Goal: Task Accomplishment & Management: Manage account settings

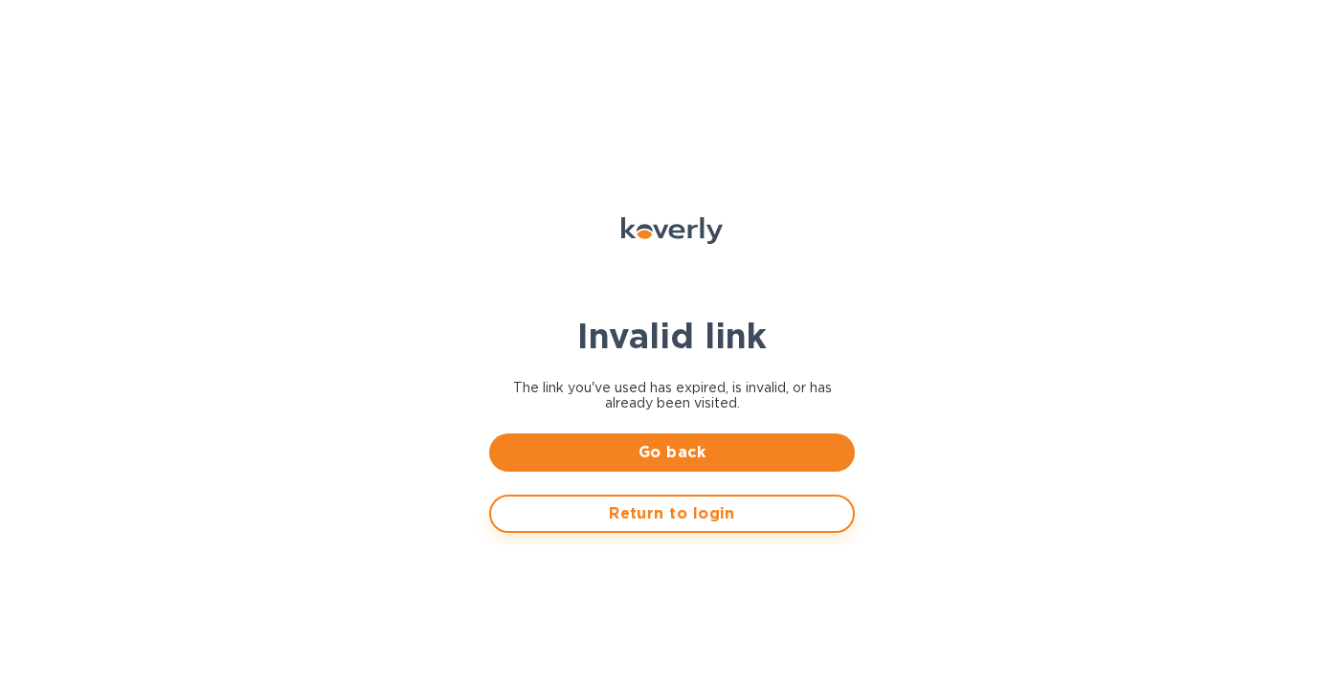
click at [699, 514] on span "Return to login" at bounding box center [671, 513] width 331 height 23
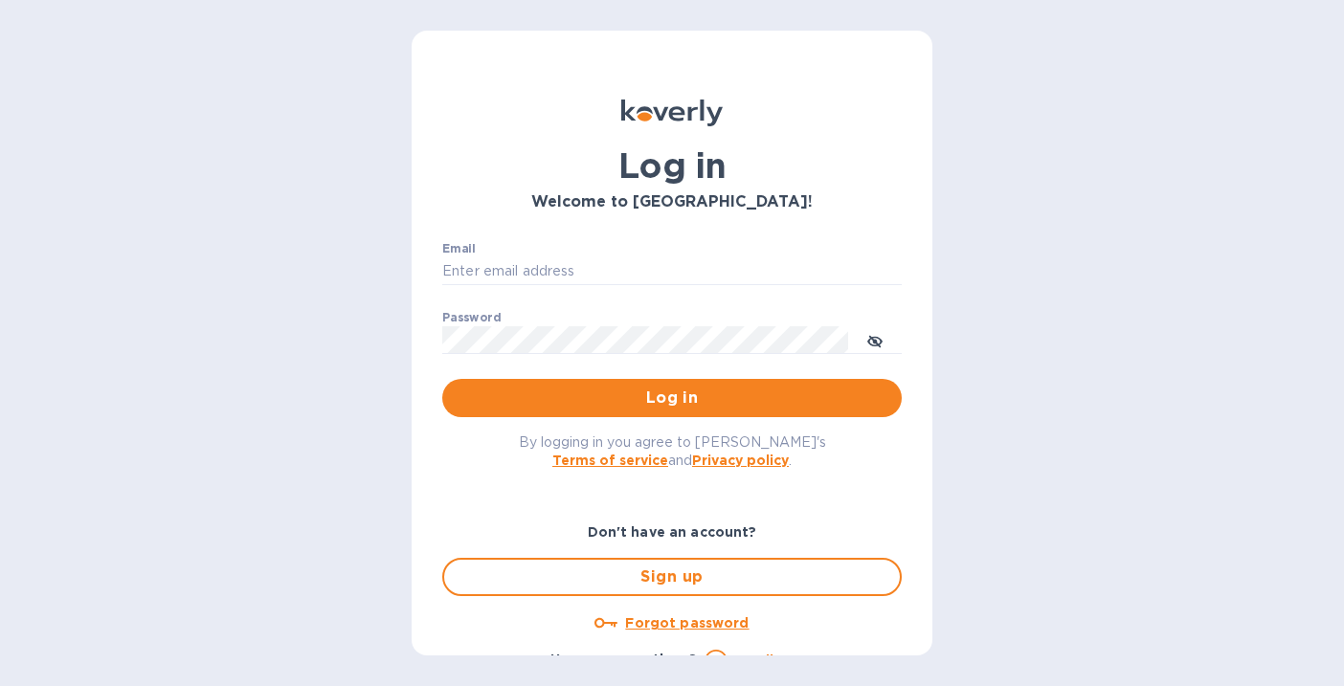
type input "alarison@koverly.com"
click at [655, 400] on span "Log in" at bounding box center [671, 398] width 429 height 23
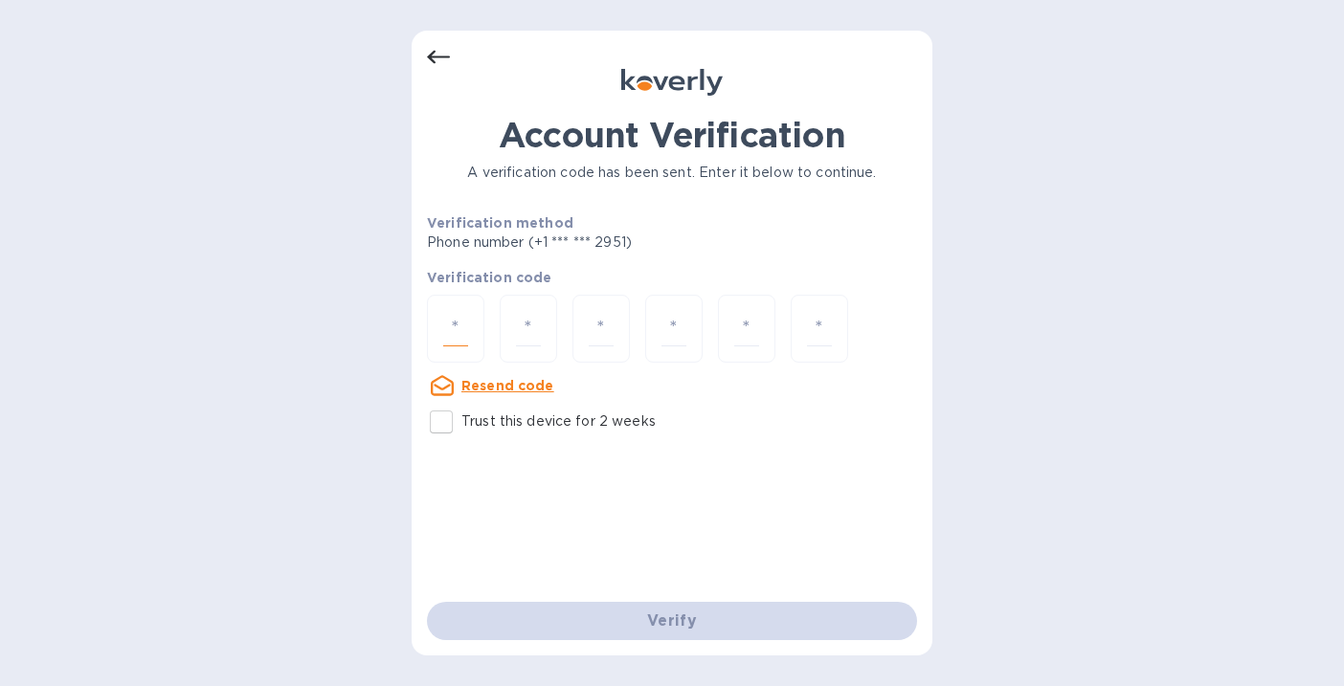
click at [447, 337] on input "number" at bounding box center [455, 328] width 25 height 35
type input "9"
type input "1"
type input "3"
type input "9"
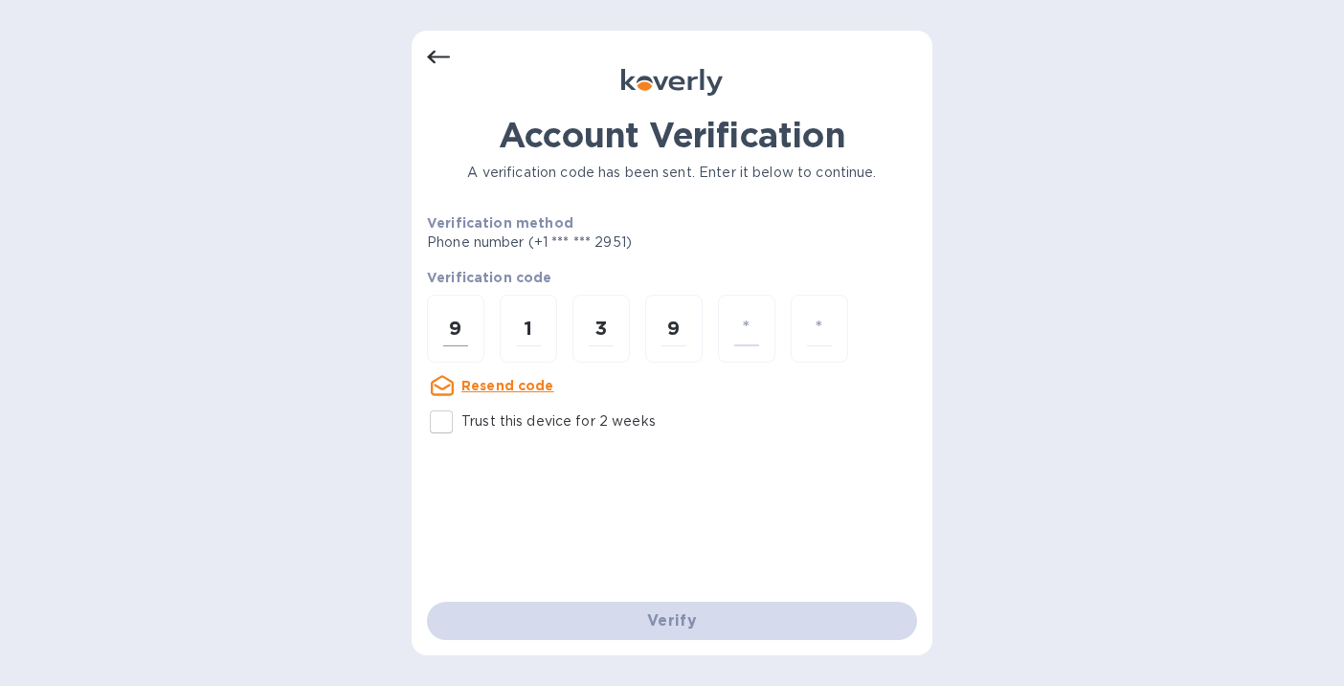
type input "3"
type input "1"
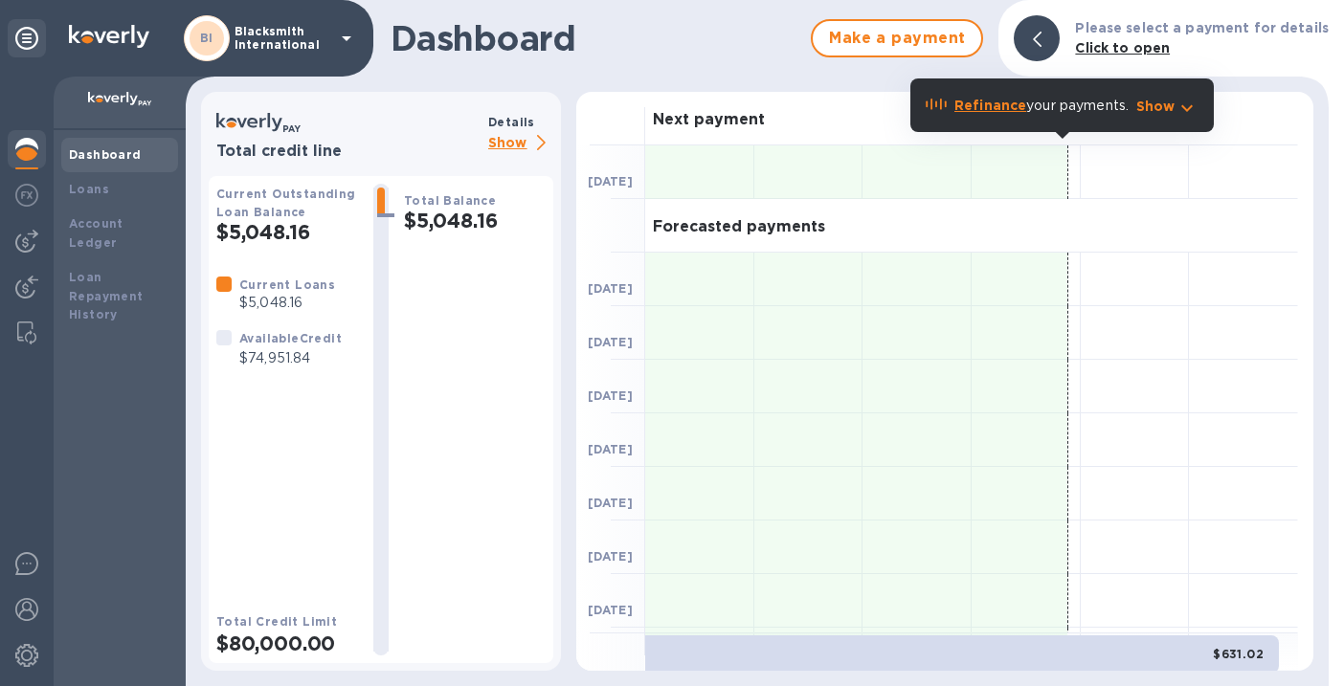
click at [294, 47] on p "Blacksmith International" at bounding box center [282, 38] width 96 height 27
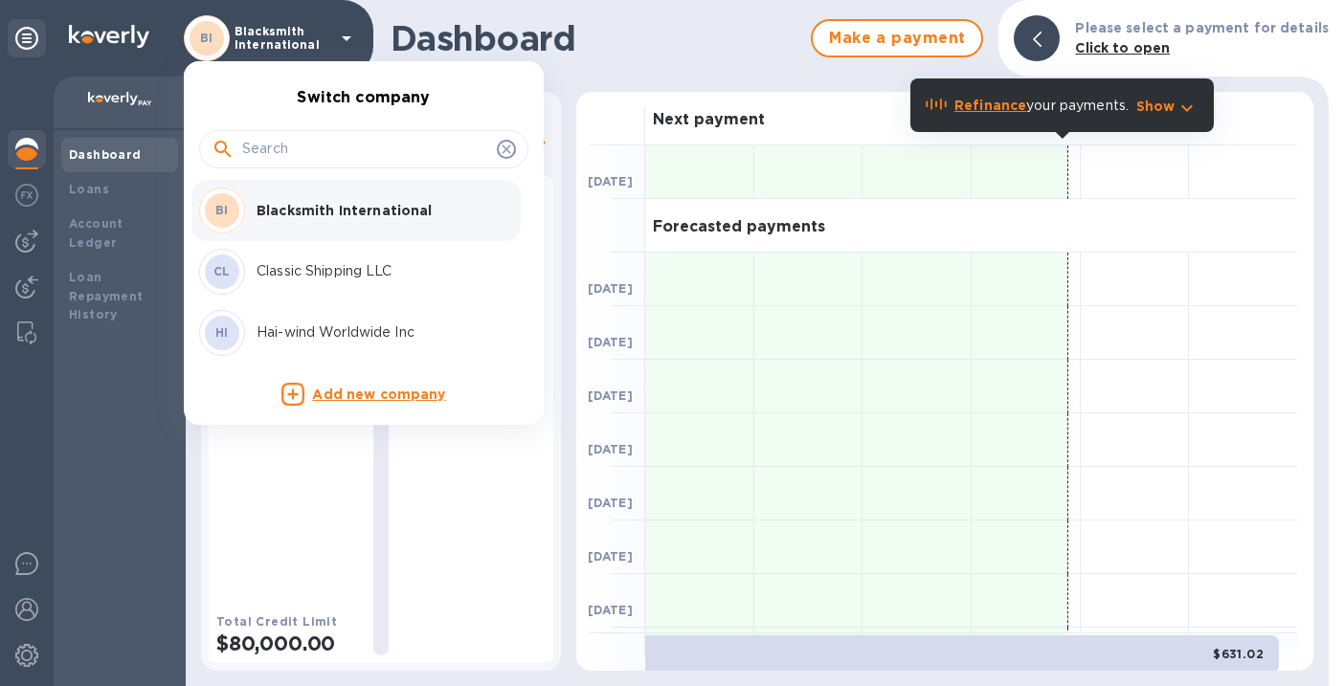
click at [335, 259] on div "CL Classic Shipping LLC" at bounding box center [348, 272] width 299 height 46
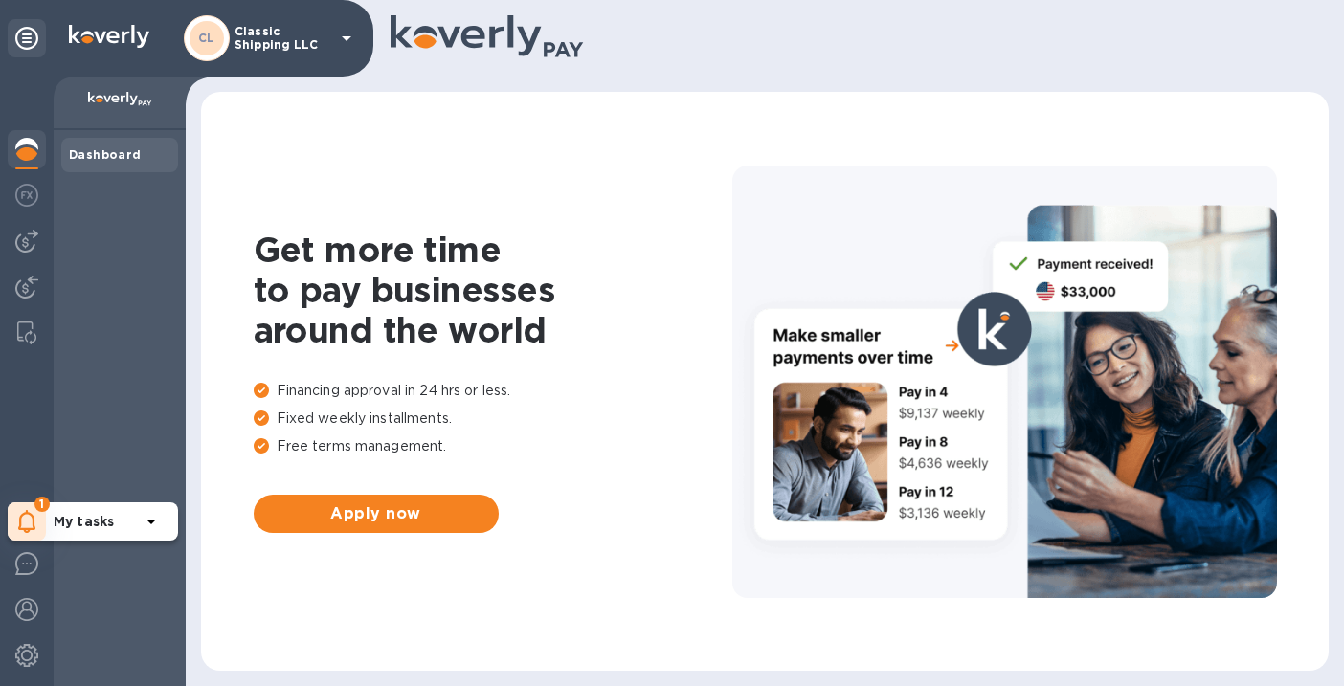
click at [18, 519] on icon at bounding box center [27, 521] width 18 height 23
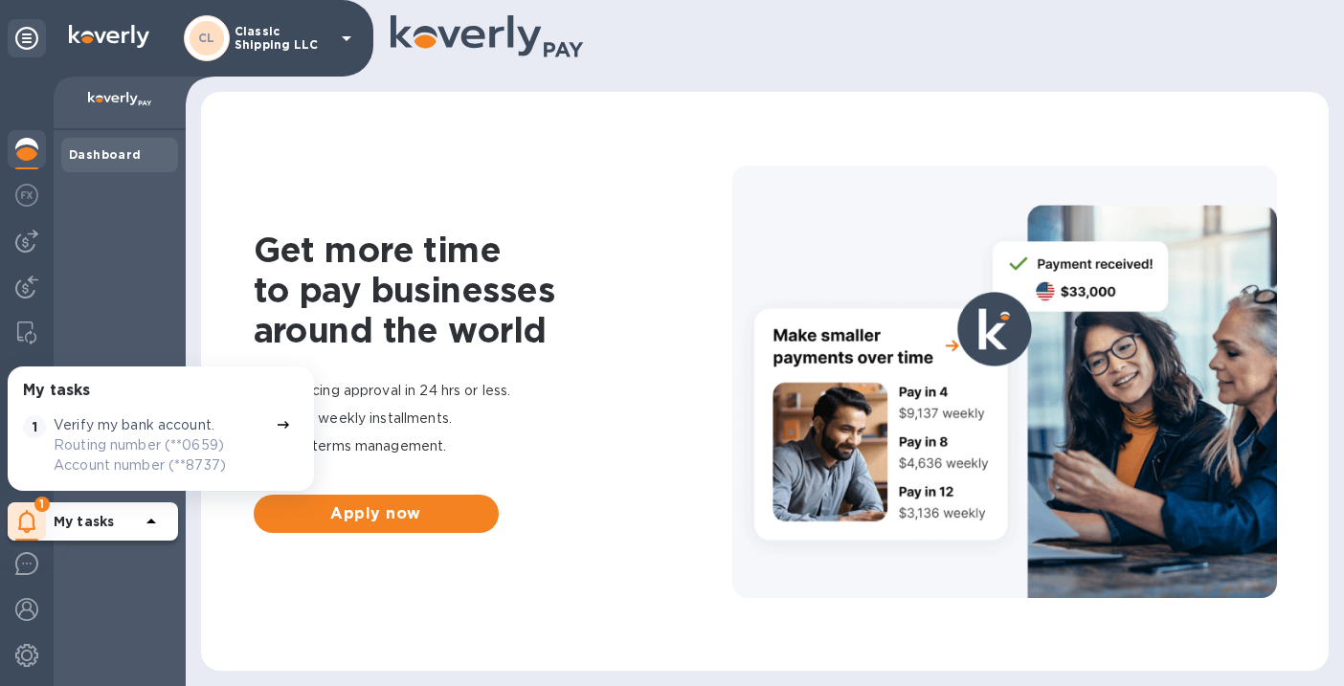
click at [98, 284] on div "Dashboard" at bounding box center [120, 408] width 132 height 556
click at [28, 652] on img at bounding box center [26, 655] width 23 height 23
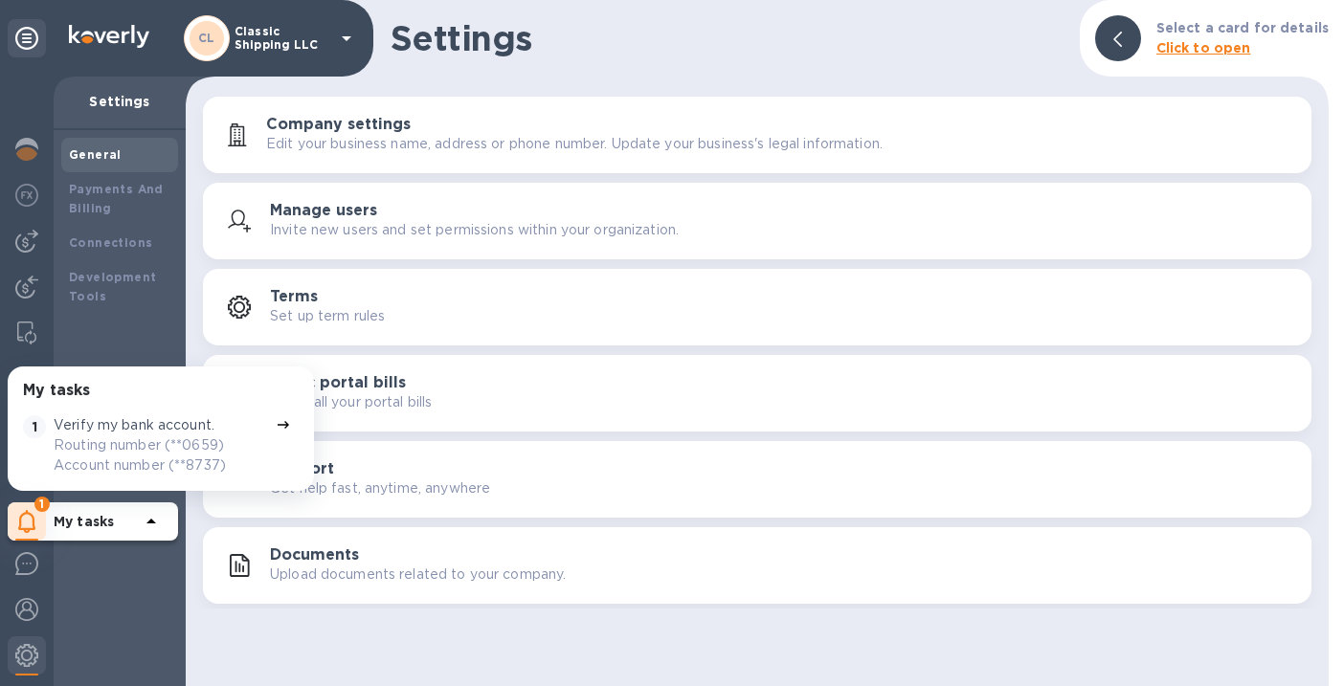
click at [181, 415] on p "Verify my bank account." at bounding box center [134, 425] width 161 height 20
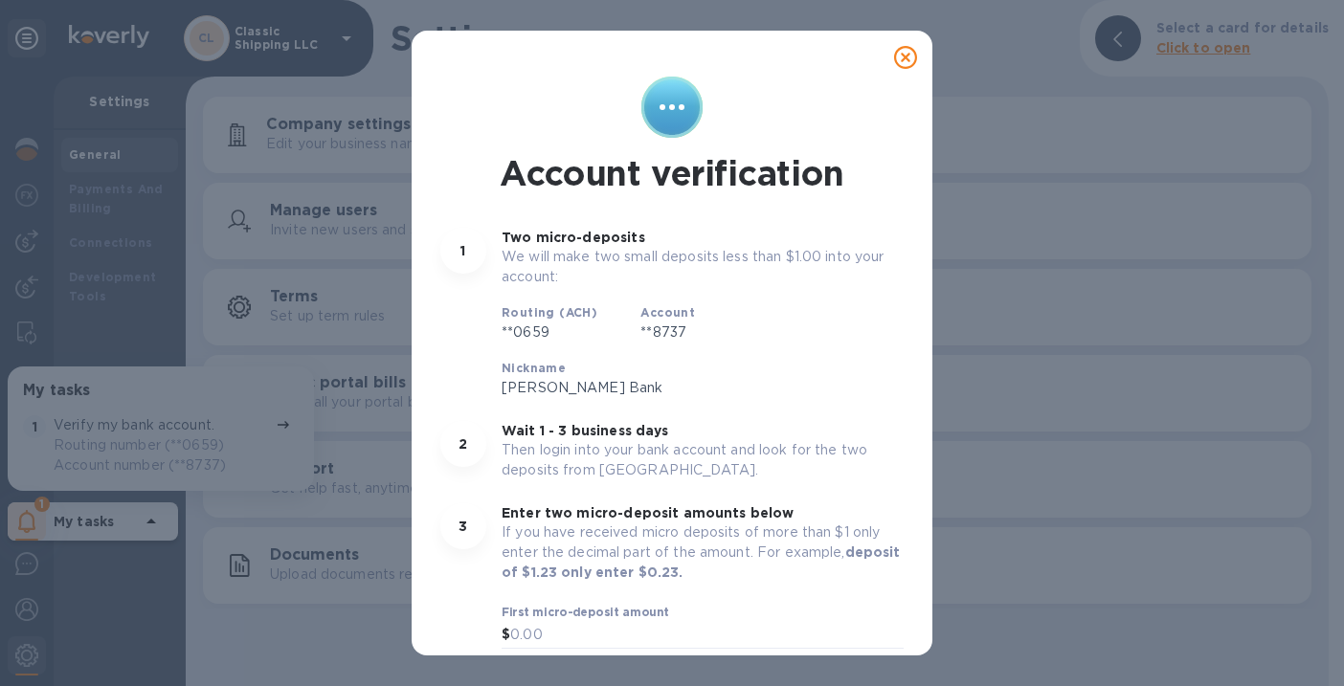
click at [903, 47] on icon at bounding box center [905, 57] width 23 height 23
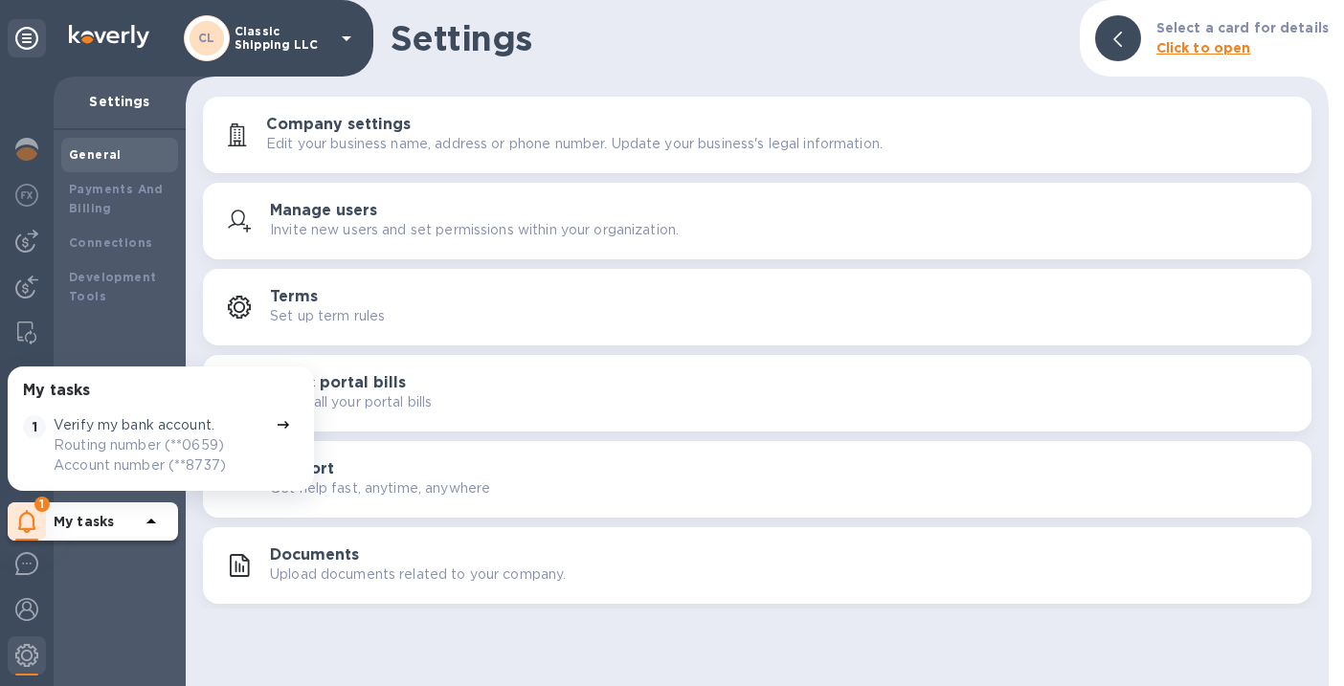
click at [143, 314] on div "General Payments And Billing Connections Development Tools" at bounding box center [120, 408] width 132 height 556
click at [99, 526] on b "My tasks" at bounding box center [84, 521] width 60 height 15
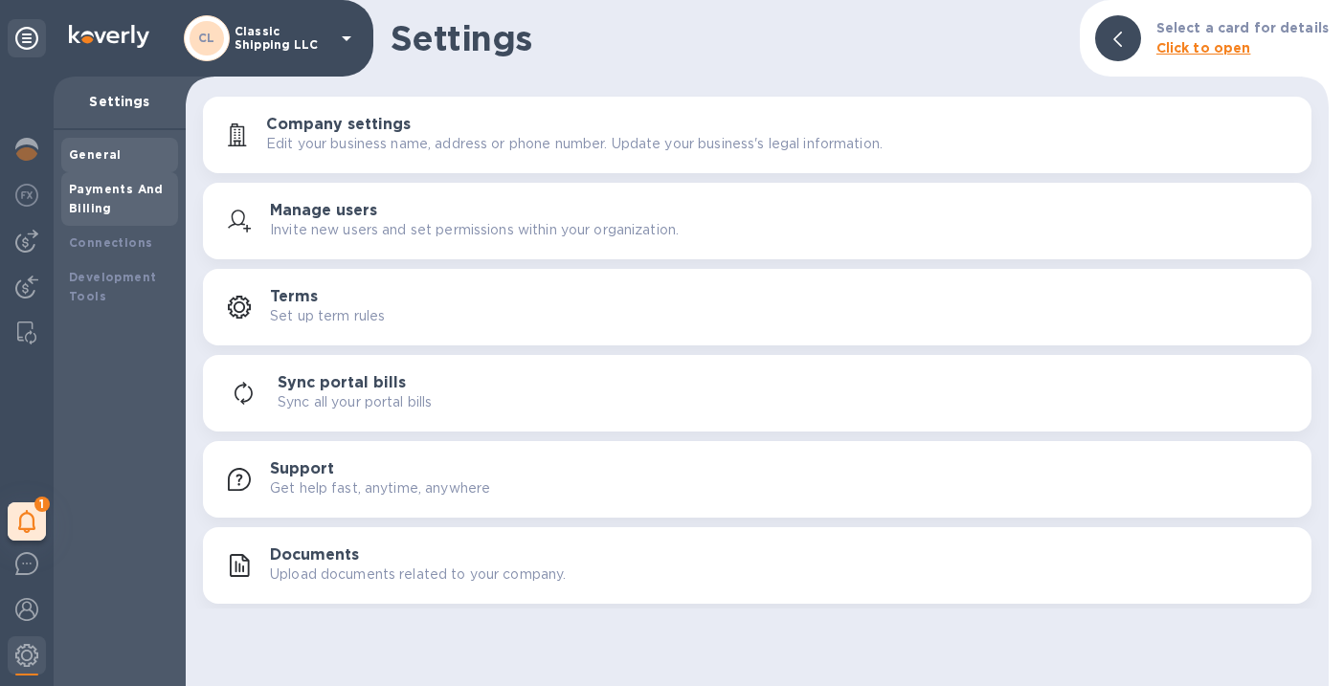
click at [117, 193] on b "Payments And Billing" at bounding box center [116, 198] width 95 height 33
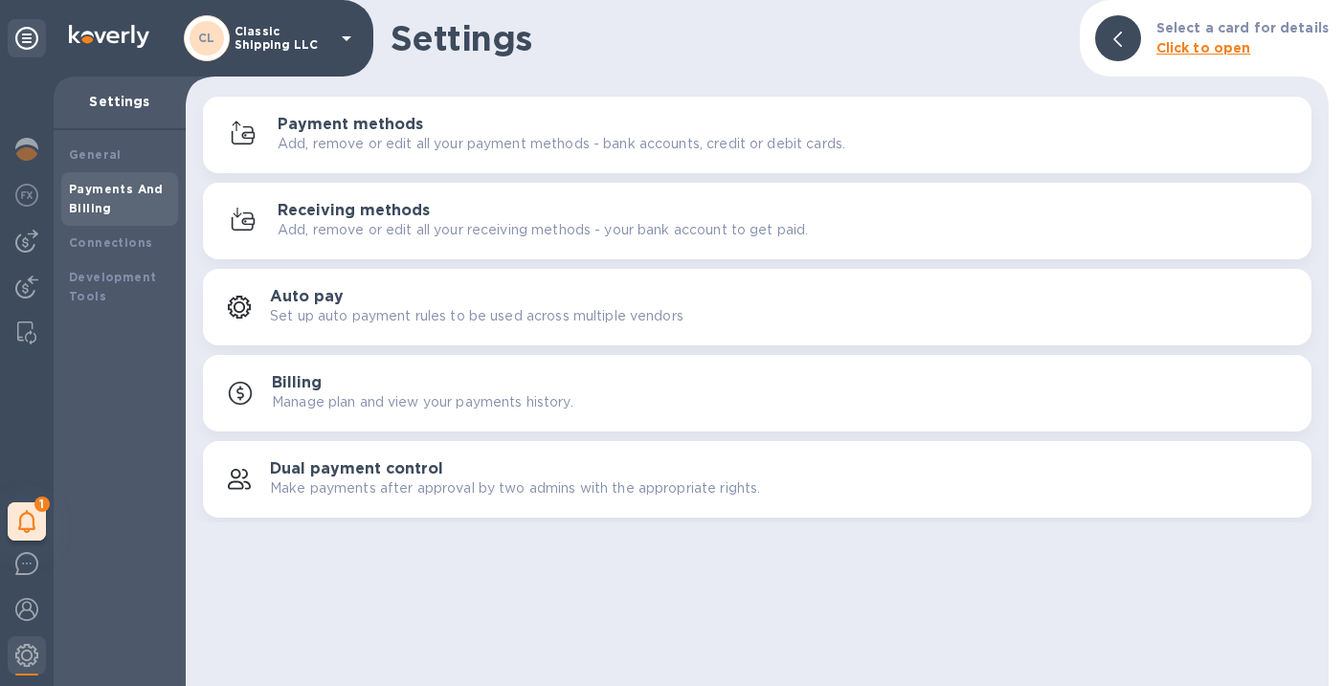
click at [360, 134] on p "Add, remove or edit all your payment methods - bank accounts, credit or debit c…" at bounding box center [562, 144] width 568 height 20
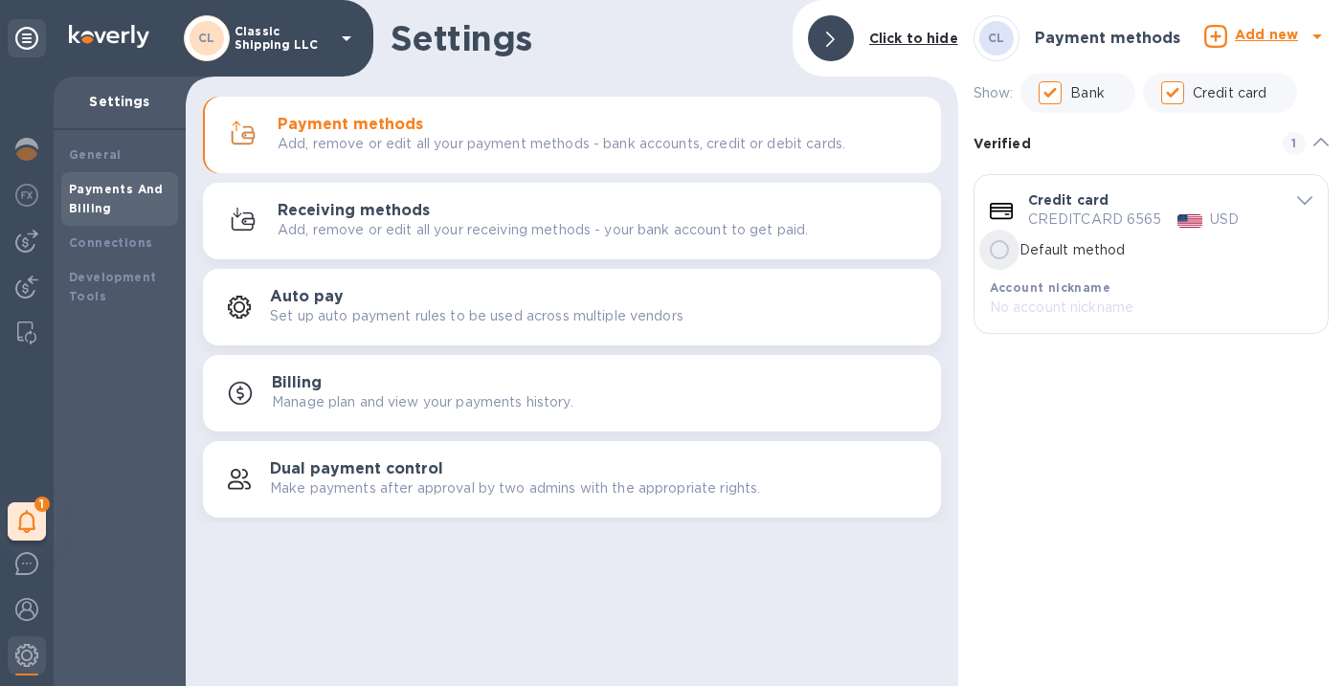
click at [996, 253] on input "Default method" at bounding box center [999, 250] width 40 height 40
radio input "true"
click at [26, 236] on img at bounding box center [26, 241] width 23 height 23
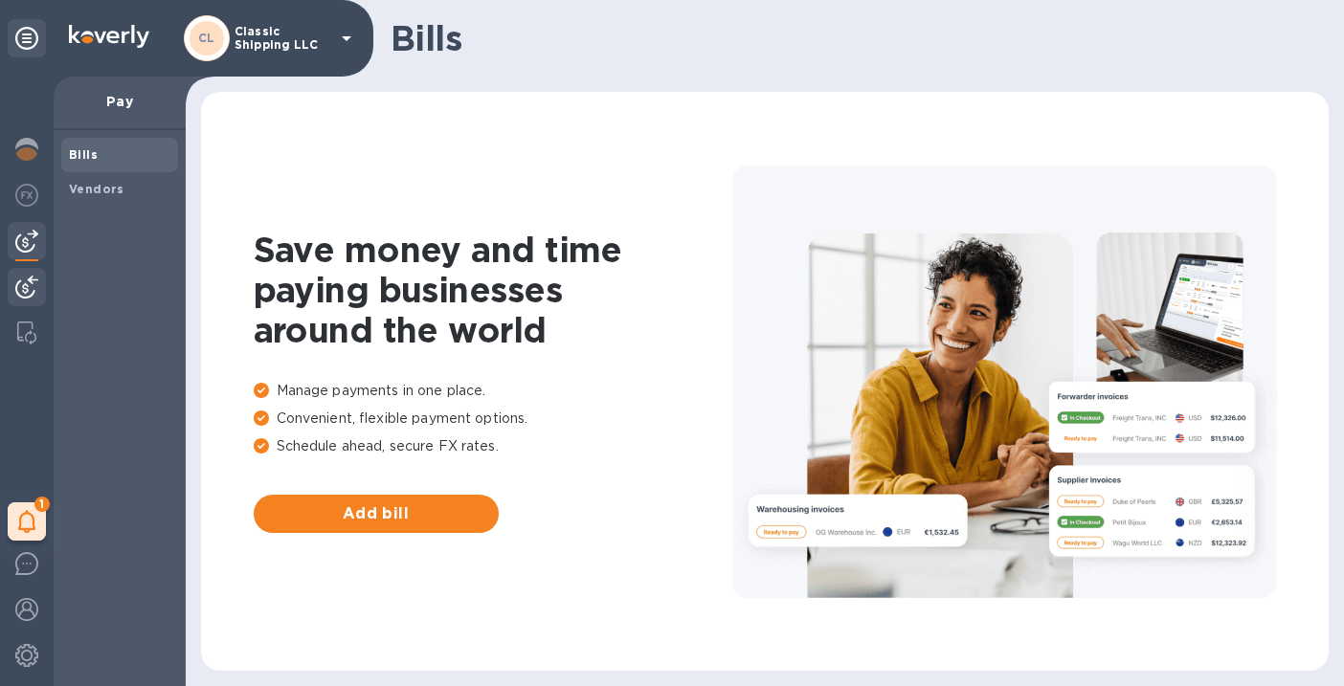
click at [28, 287] on img at bounding box center [26, 287] width 23 height 23
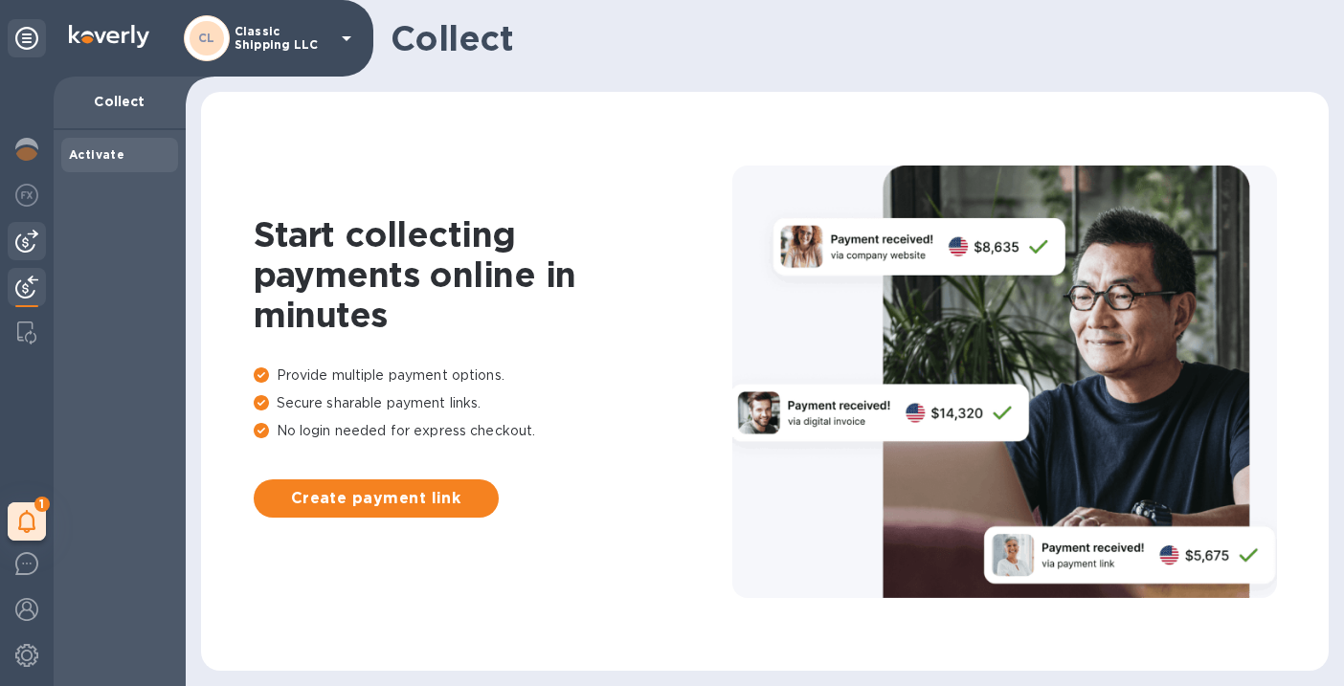
click at [23, 234] on img at bounding box center [26, 241] width 23 height 23
